Goal: Task Accomplishment & Management: Manage account settings

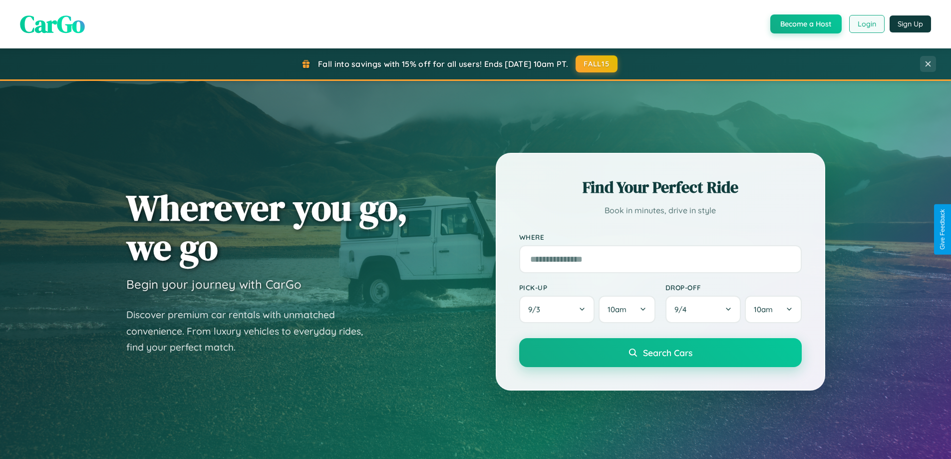
click at [866, 24] on button "Login" at bounding box center [866, 24] width 35 height 18
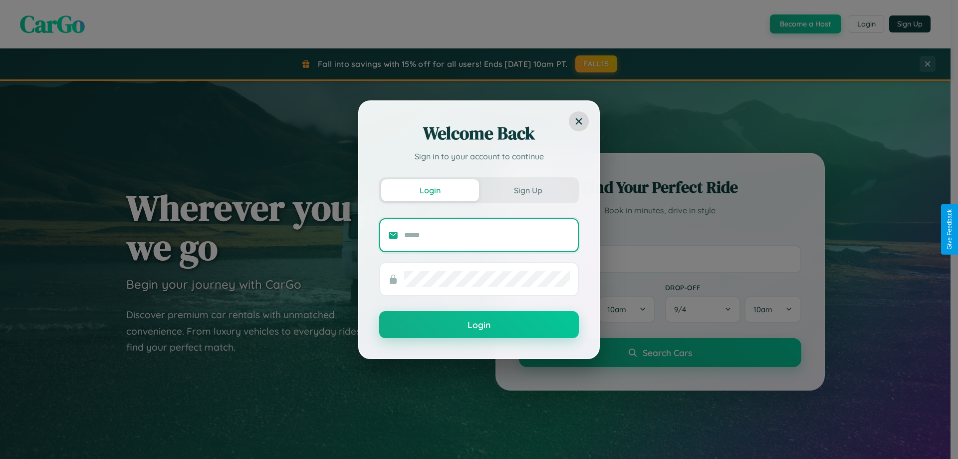
click at [487, 235] on input "text" at bounding box center [487, 235] width 166 height 16
type input "**********"
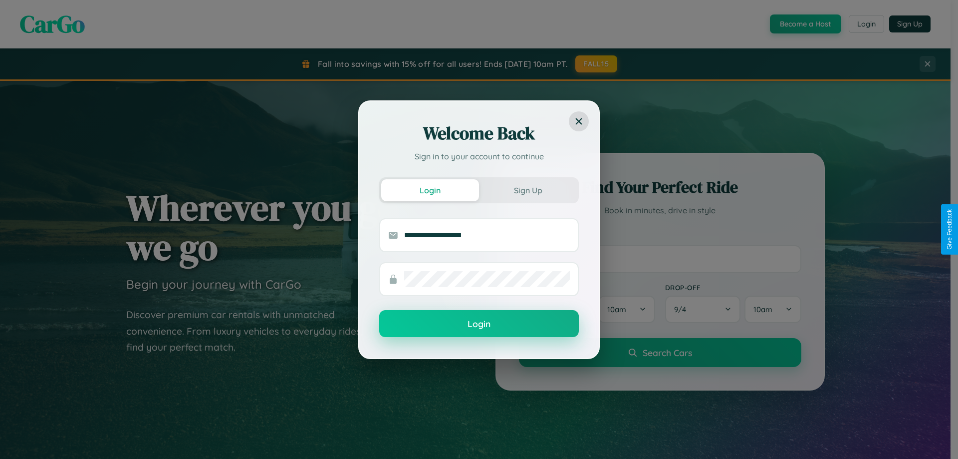
click at [479, 324] on button "Login" at bounding box center [479, 323] width 200 height 27
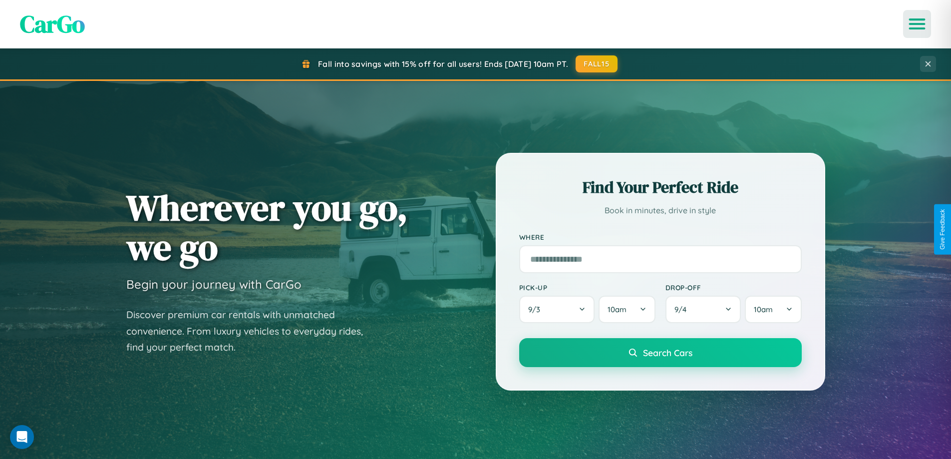
click at [917, 24] on icon "Open menu" at bounding box center [917, 23] width 14 height 9
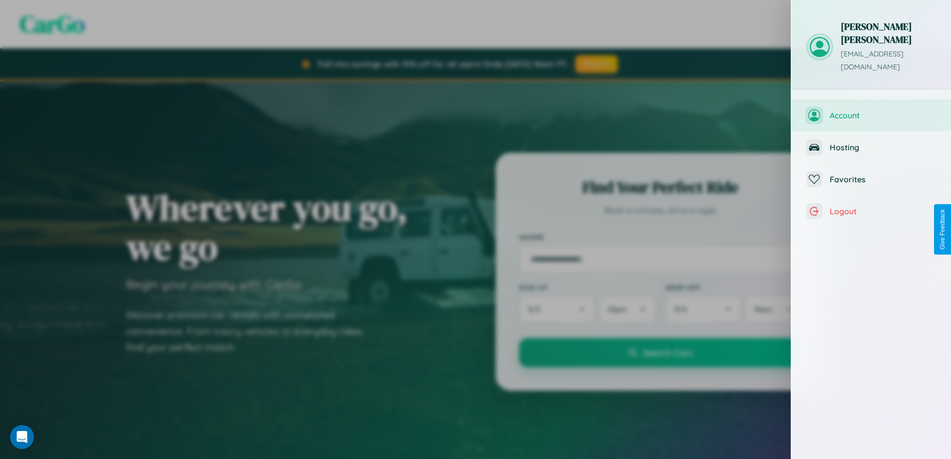
click at [871, 110] on span "Account" at bounding box center [882, 115] width 106 height 10
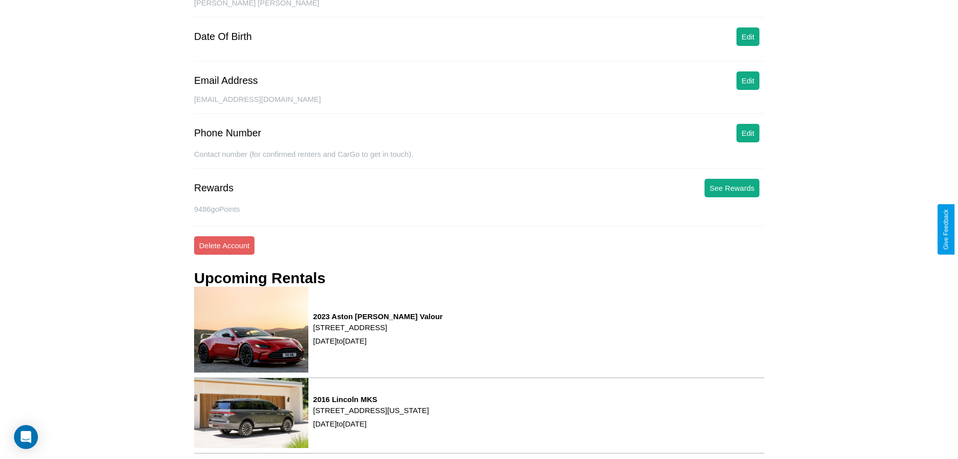
scroll to position [127, 0]
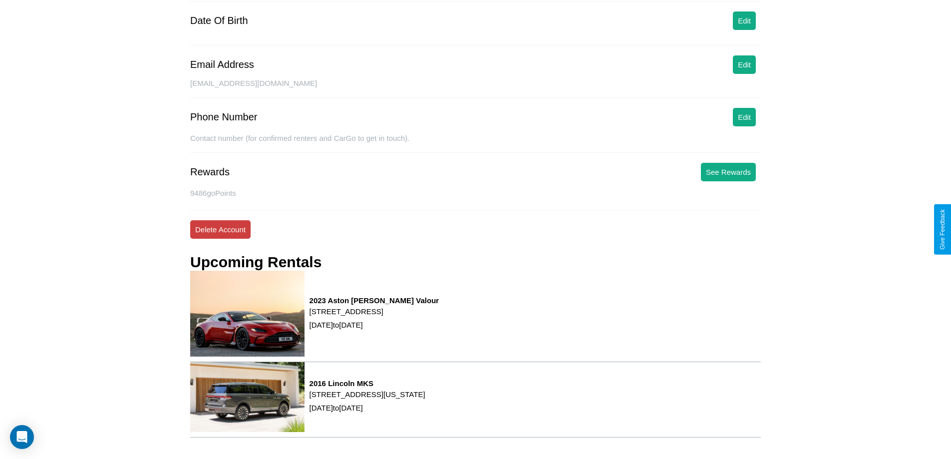
click at [220, 229] on button "Delete Account" at bounding box center [220, 229] width 60 height 18
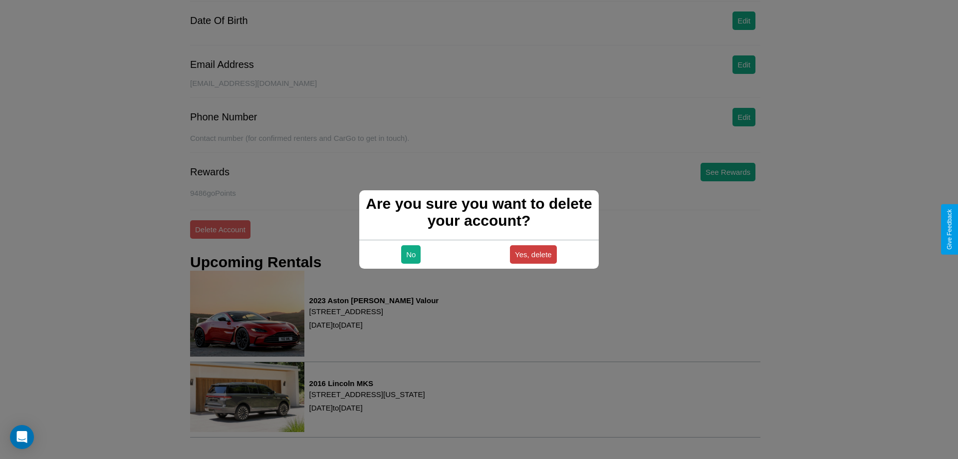
click at [533, 254] on button "Yes, delete" at bounding box center [533, 254] width 47 height 18
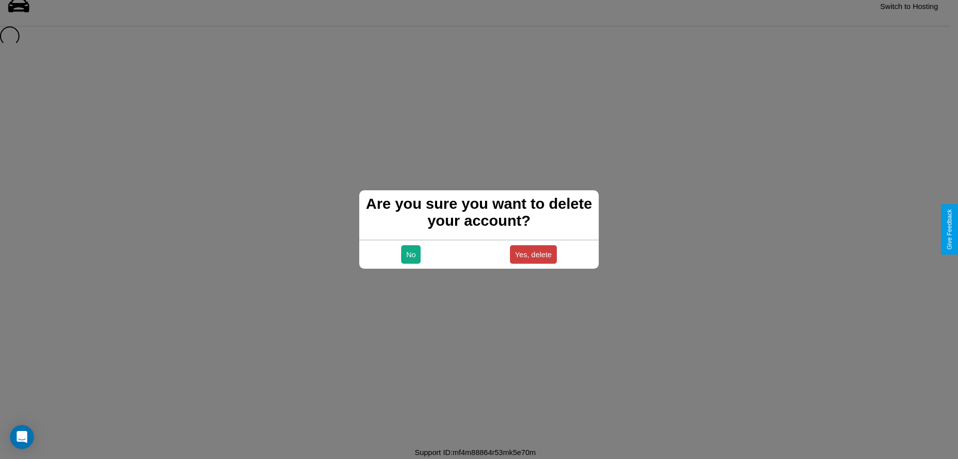
scroll to position [13, 0]
